Goal: Transaction & Acquisition: Purchase product/service

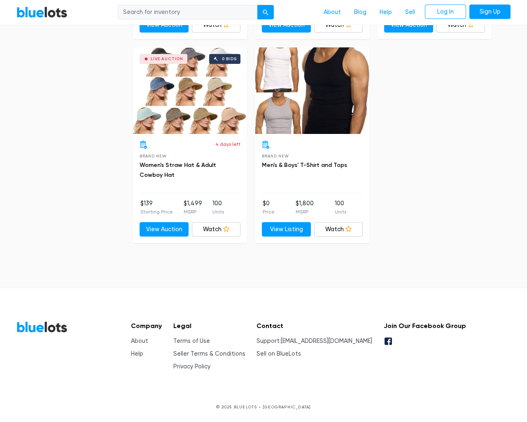
scroll to position [3294, 0]
type input "the"
type input "[EMAIL_ADDRESS][DOMAIN_NAME]"
type input "e"
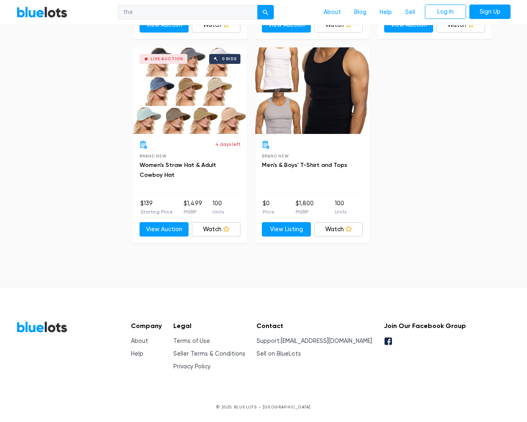
type input "e"
checkbox New"] "false"
type input "e"
checkbox Pulls"] "false"
checkbox Accessories"] "false"
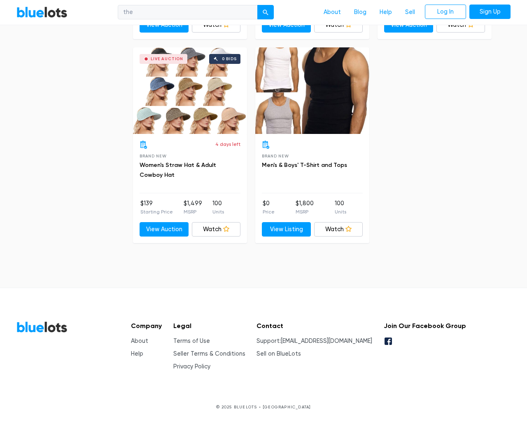
checkbox input "false"
checkbox Merchandise"] "false"
checkbox Beauty"] "false"
checkbox input "false"
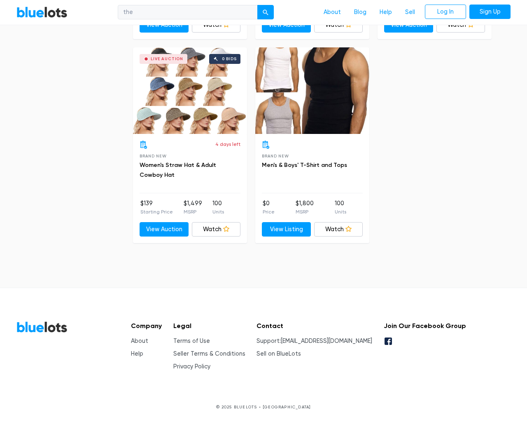
type input "e"
select select "10000"
select select "50000"
select select "ending_soonest"
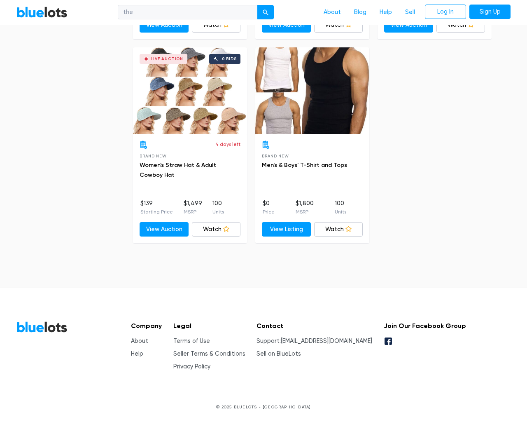
select select "50000"
select select "highest_price"
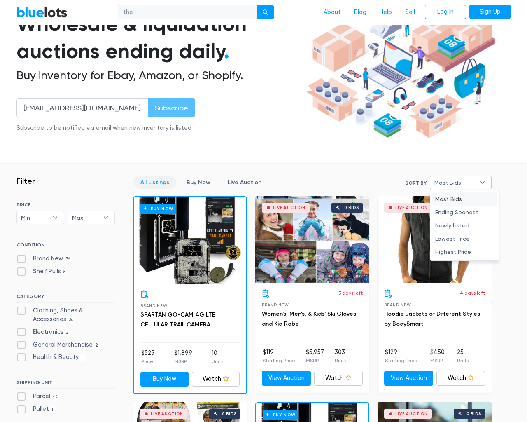
type input "e"
checkbox New"] "false"
checkbox Pulls"] "false"
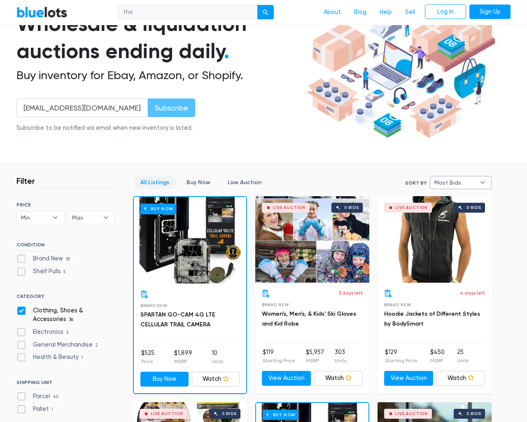
checkbox Accessories"] "false"
checkbox input "false"
checkbox Merchandise"] "false"
checkbox Beauty"] "false"
checkbox input "false"
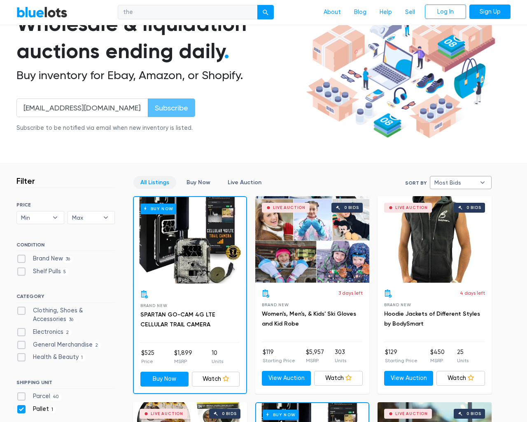
checkbox input "false"
type input "e"
select select "most_bids"
type input "e"
checkbox New"] "false"
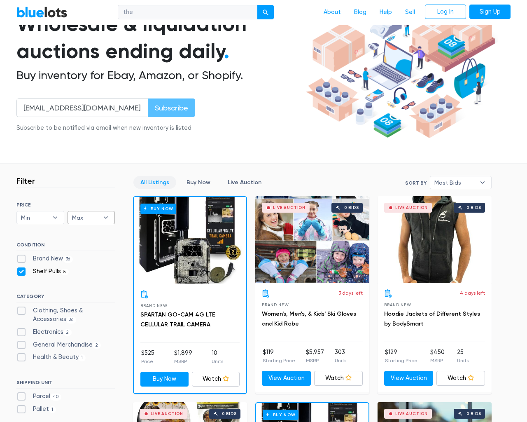
checkbox Pulls"] "false"
checkbox Accessories"] "false"
checkbox input "false"
checkbox Merchandise"] "false"
checkbox Beauty"] "false"
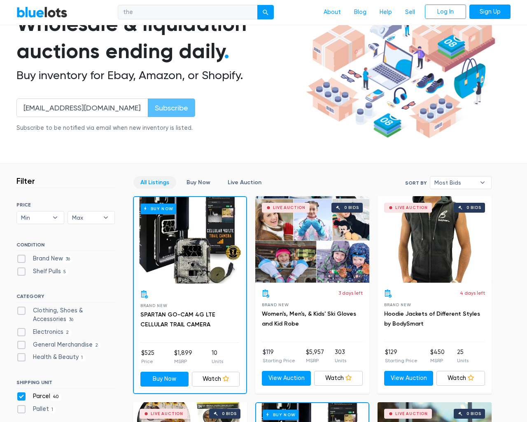
checkbox input "false"
type input "e"
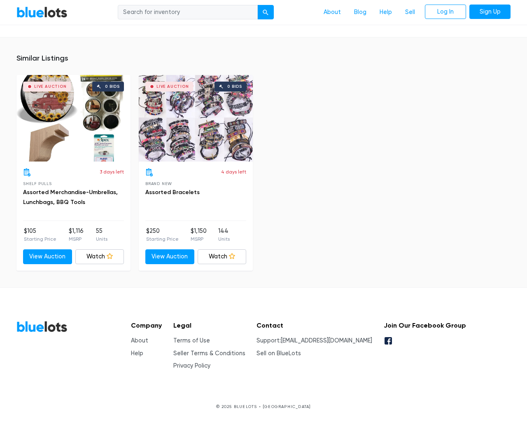
scroll to position [539, 0]
type input "the"
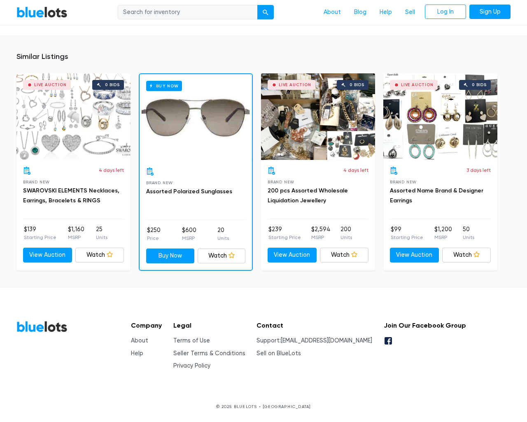
scroll to position [541, 0]
type input "the"
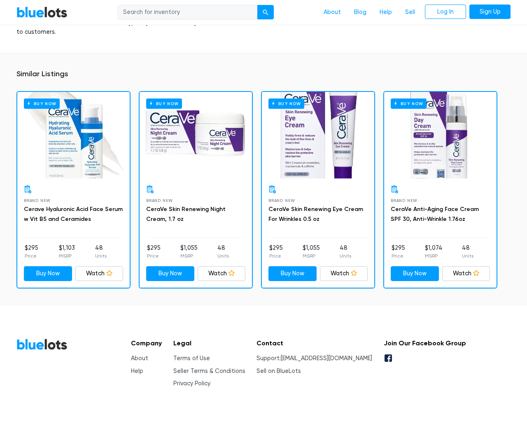
scroll to position [534, 0]
type input "the"
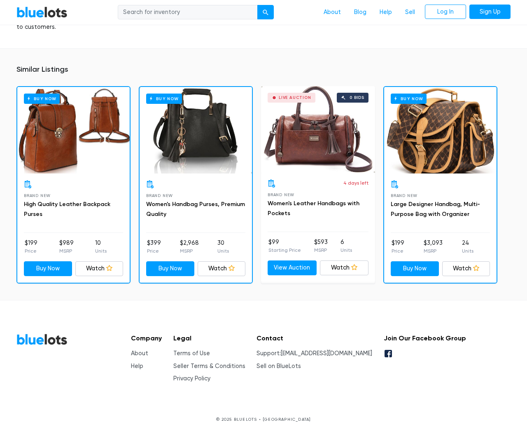
scroll to position [592, 0]
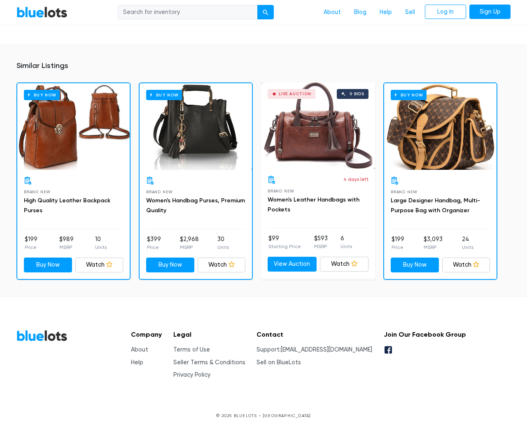
type input "the"
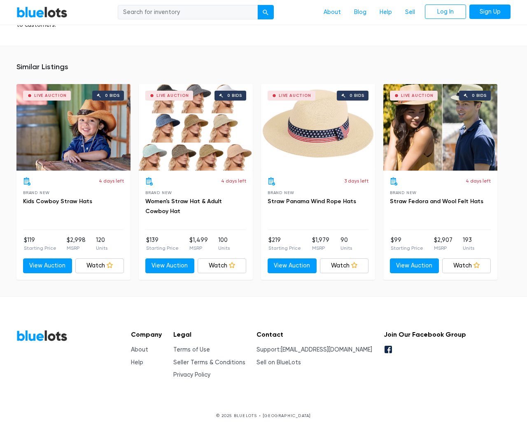
scroll to position [578, 0]
type input "the"
